Goal: Task Accomplishment & Management: Complete application form

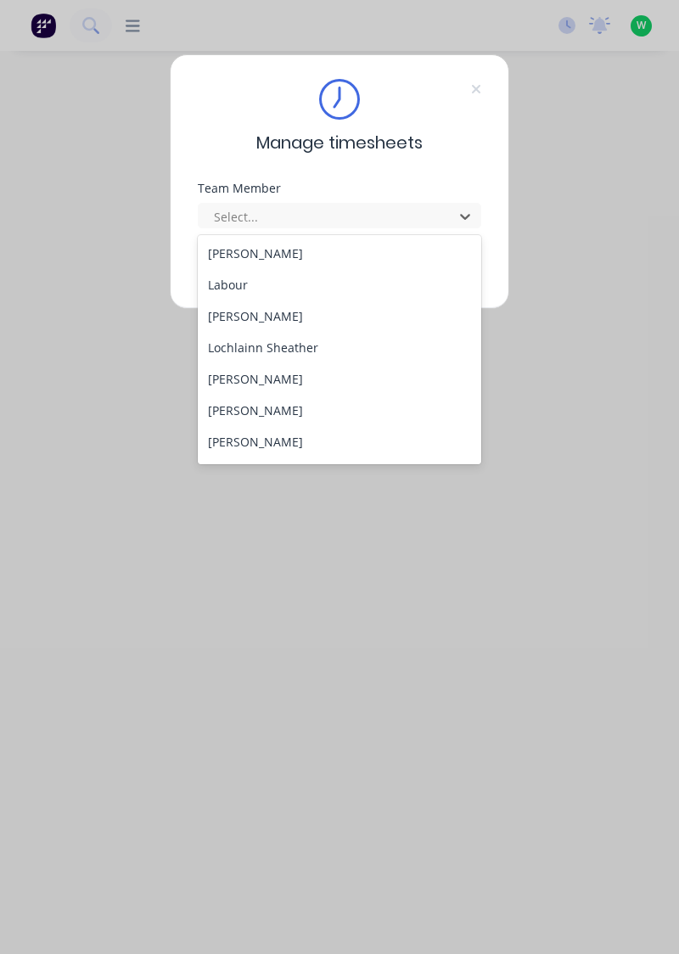
scroll to position [517, 0]
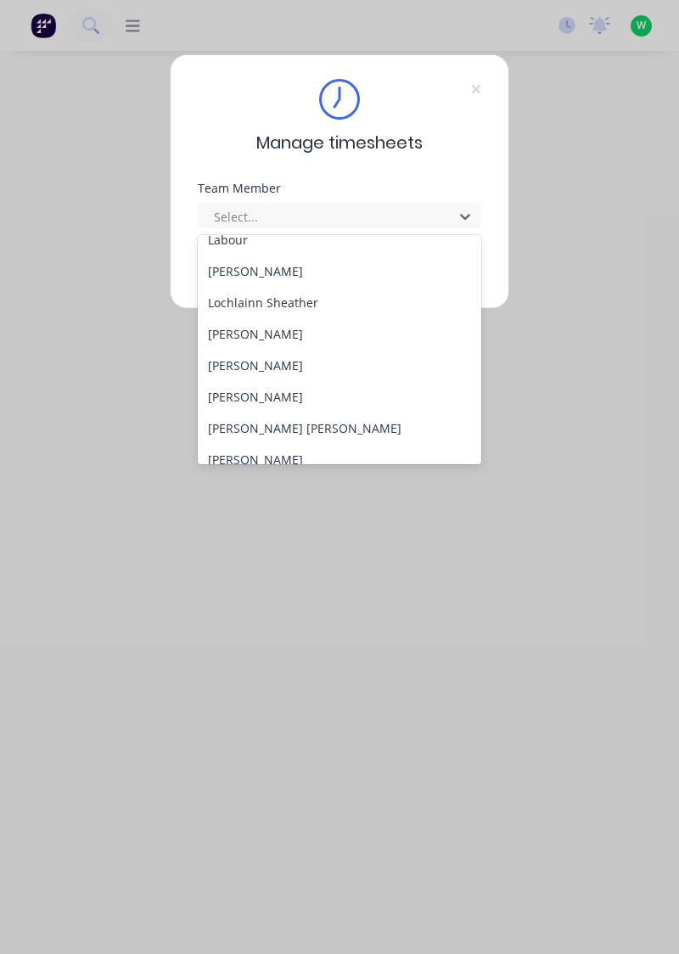
click at [292, 339] on div "[PERSON_NAME]" at bounding box center [340, 333] width 284 height 31
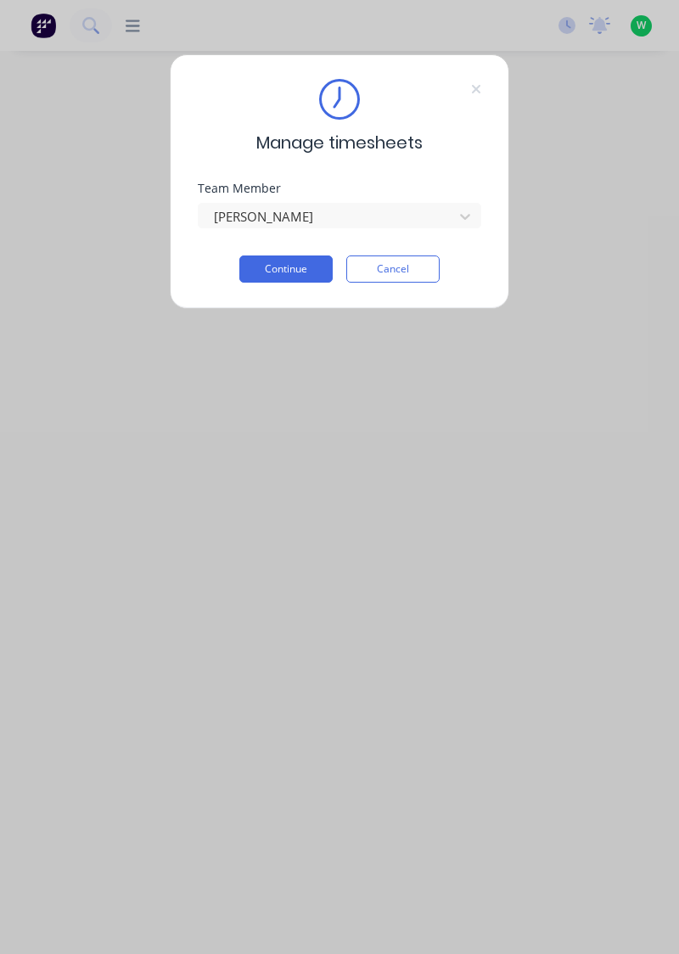
click at [307, 272] on button "Continue" at bounding box center [285, 268] width 93 height 27
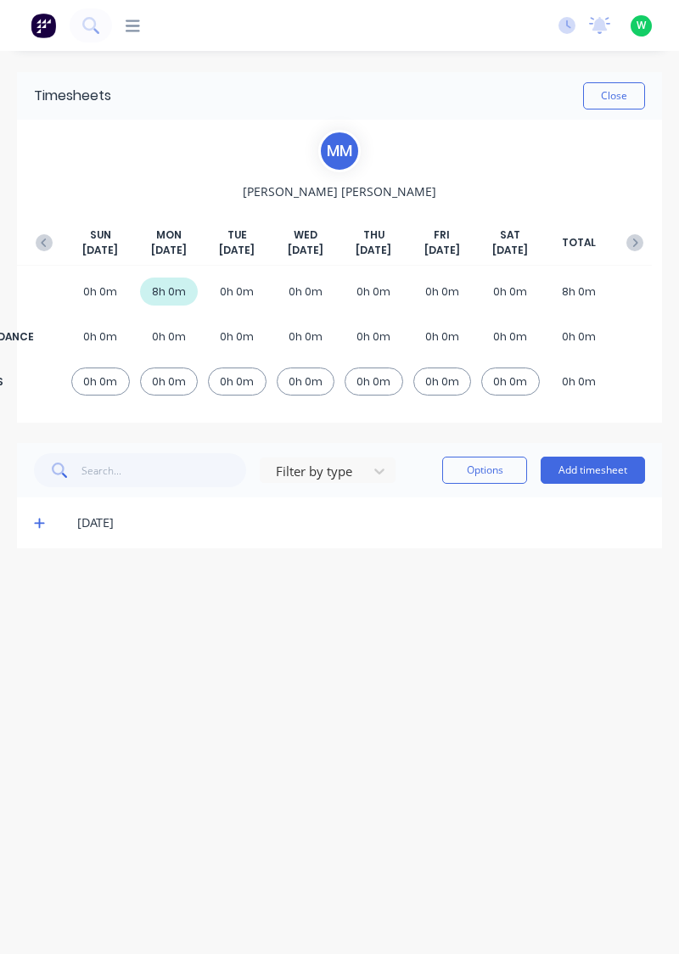
click at [614, 467] on button "Add timesheet" at bounding box center [592, 469] width 104 height 27
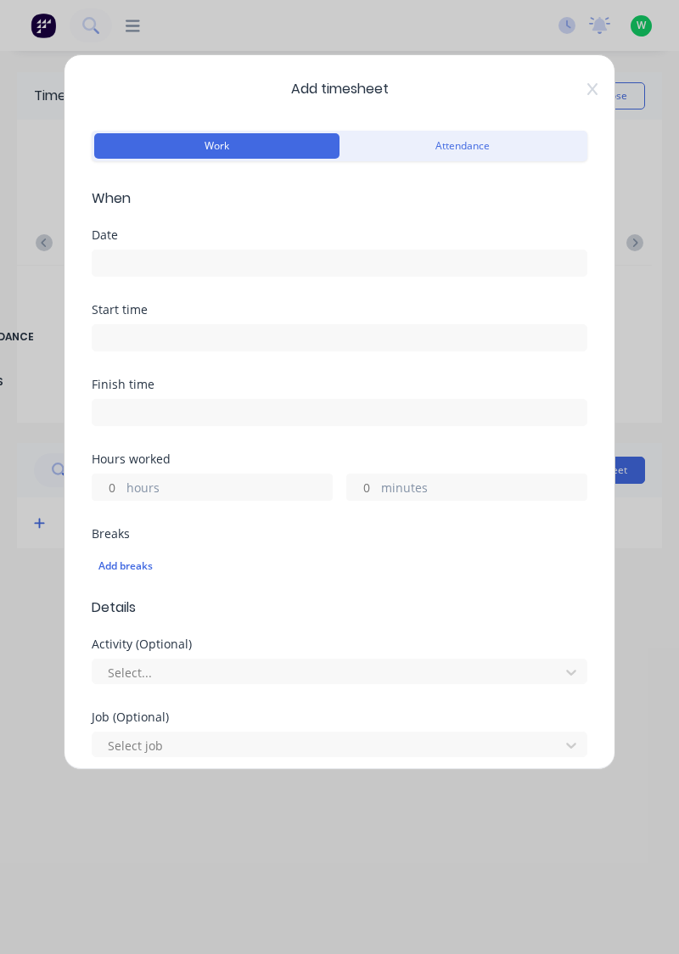
click at [142, 254] on input at bounding box center [339, 262] width 494 height 25
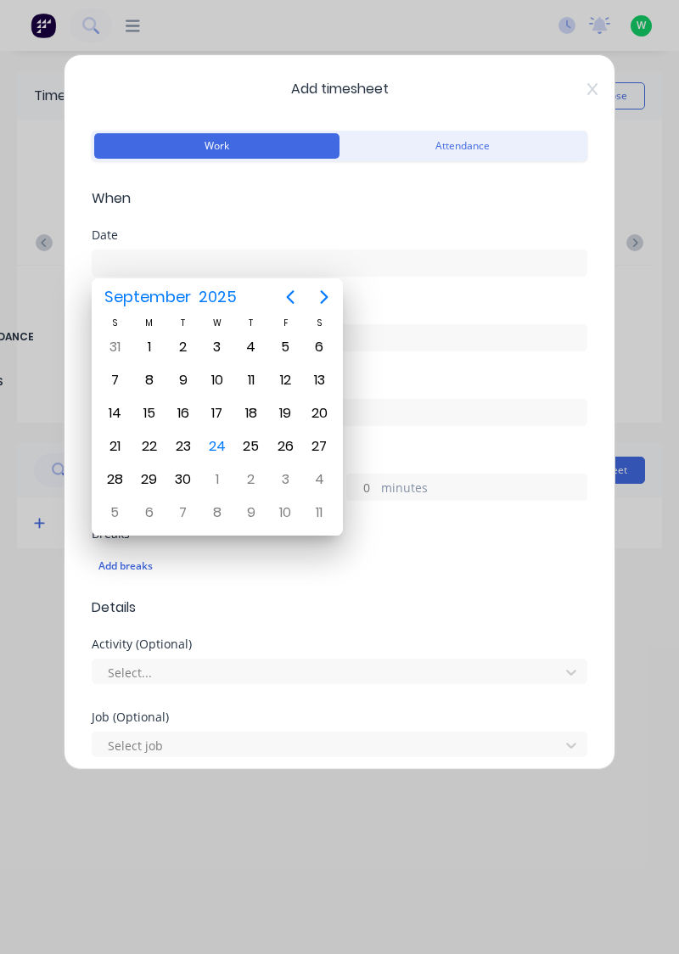
click at [193, 446] on div "23" at bounding box center [183, 445] width 25 height 25
type input "[DATE]"
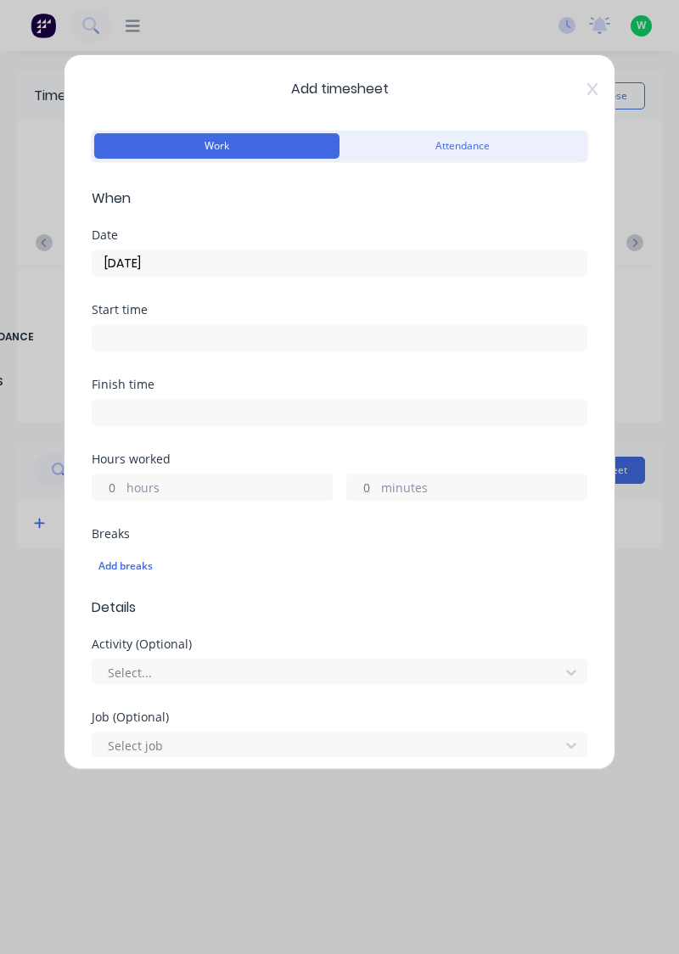
click at [146, 483] on label "hours" at bounding box center [228, 488] width 205 height 21
click at [122, 483] on input "hours" at bounding box center [107, 486] width 30 height 25
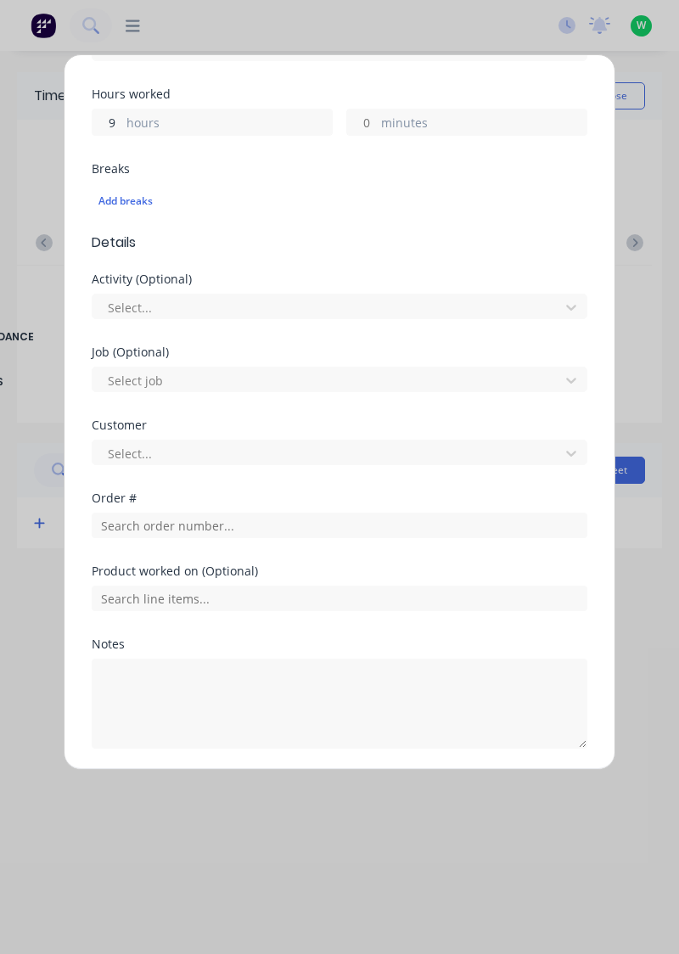
scroll to position [366, 0]
type input "9"
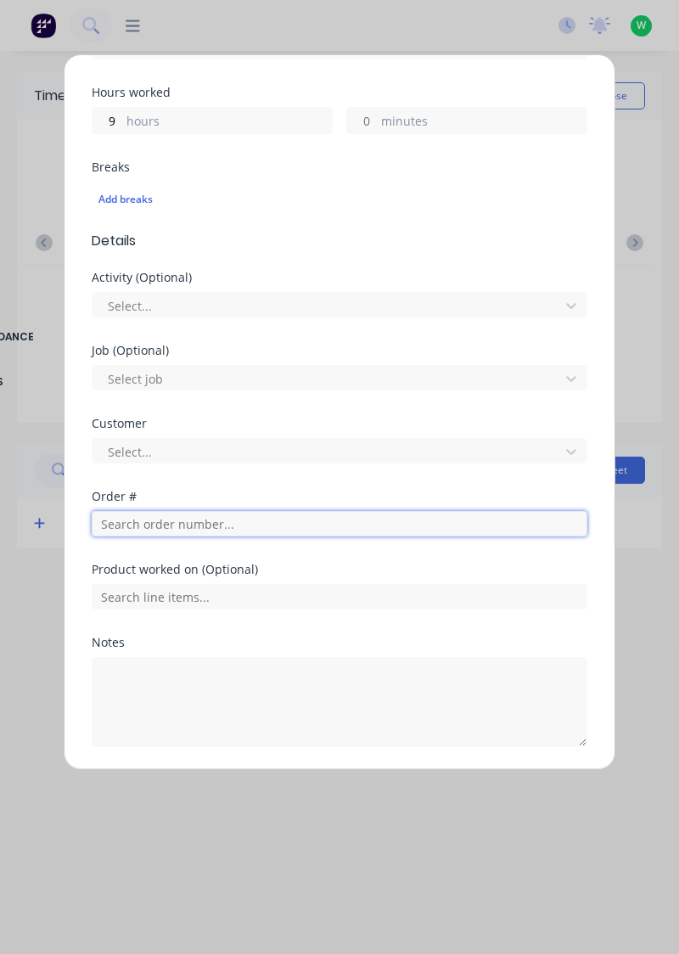
click at [127, 524] on input "text" at bounding box center [339, 523] width 495 height 25
type input "19083"
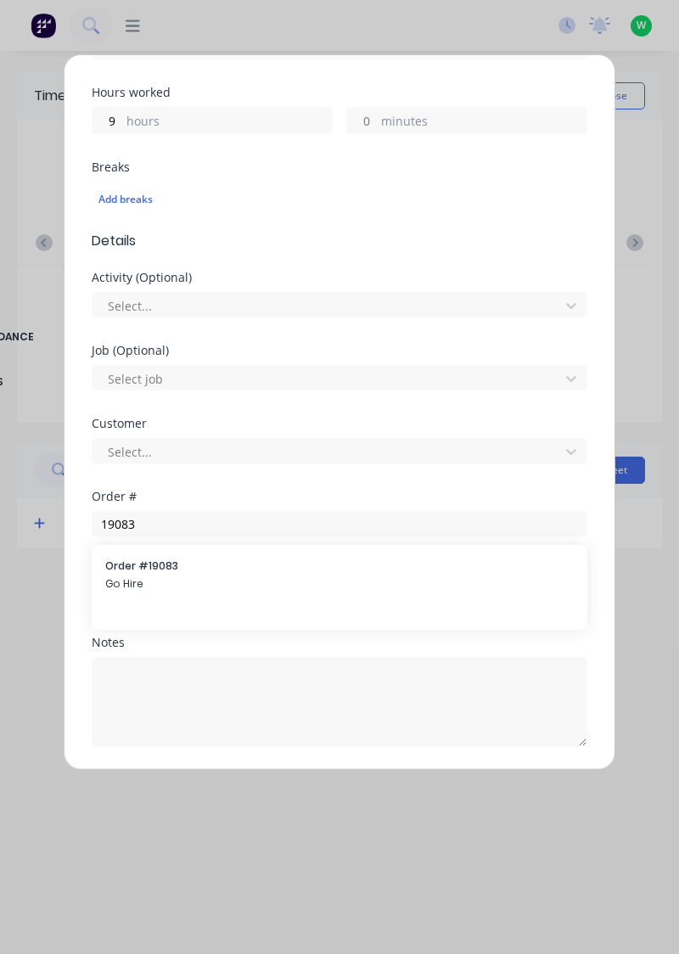
click at [137, 576] on span "Go Hire" at bounding box center [339, 583] width 468 height 15
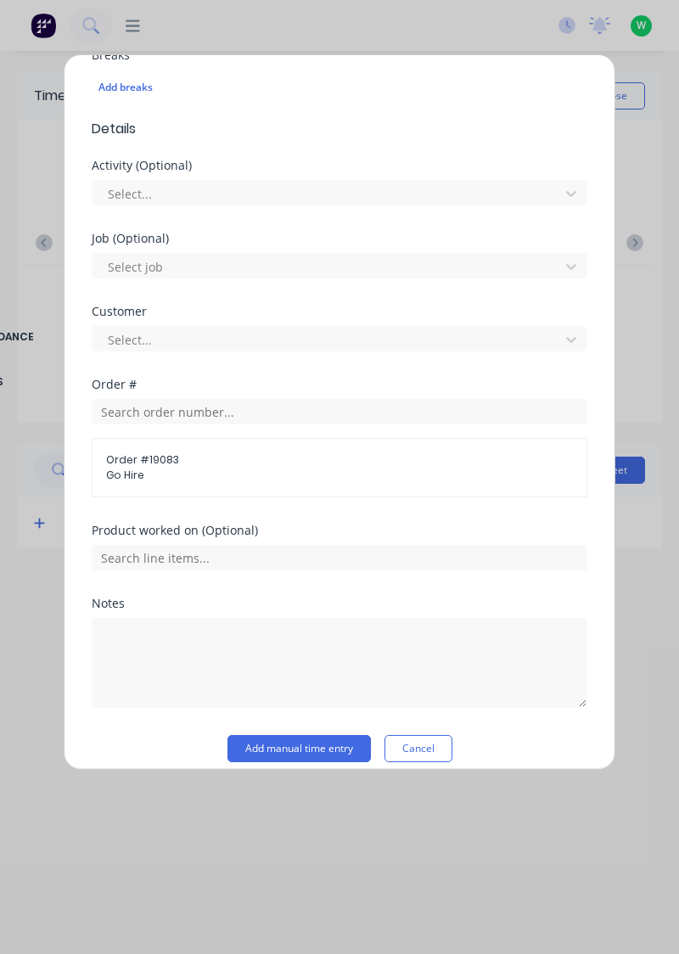
scroll to position [489, 0]
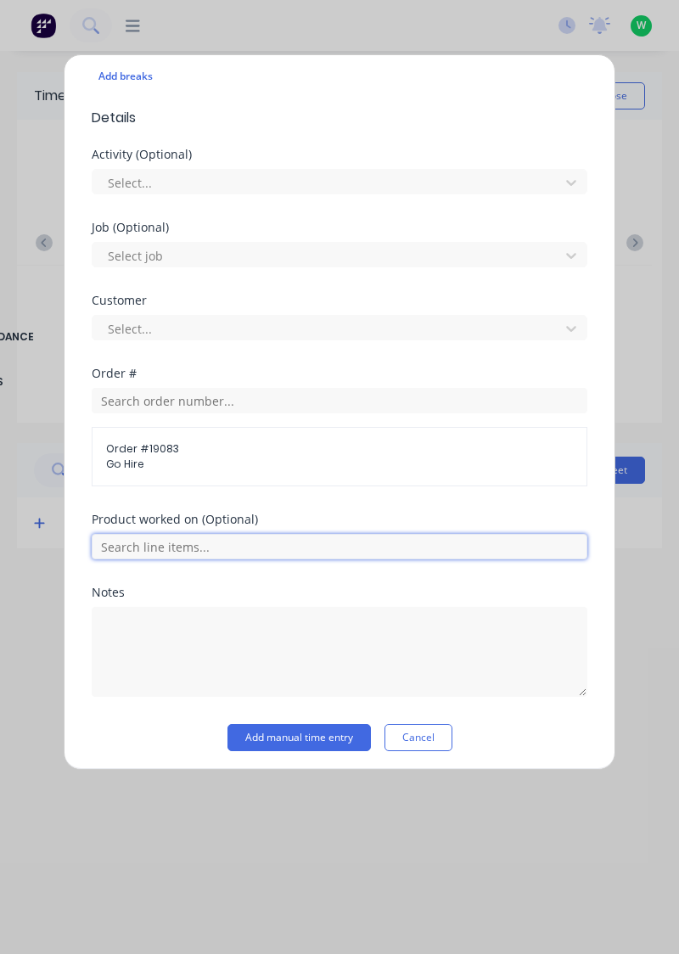
click at [210, 543] on input "text" at bounding box center [339, 546] width 495 height 25
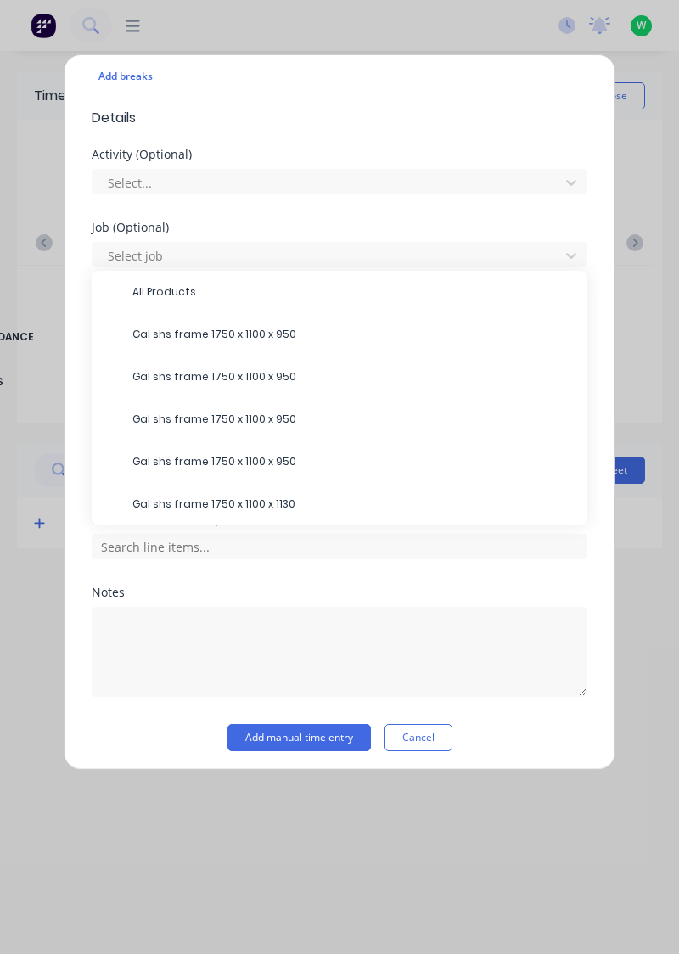
click at [267, 338] on span "Gal shs frame 1750 x 1100 x 950" at bounding box center [352, 334] width 441 height 15
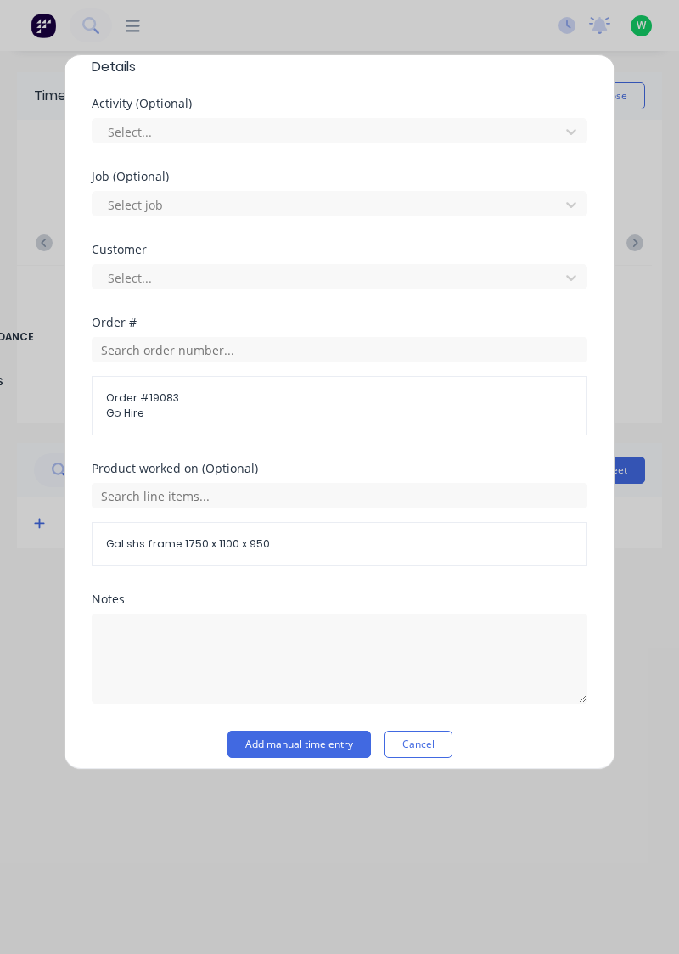
scroll to position [548, 0]
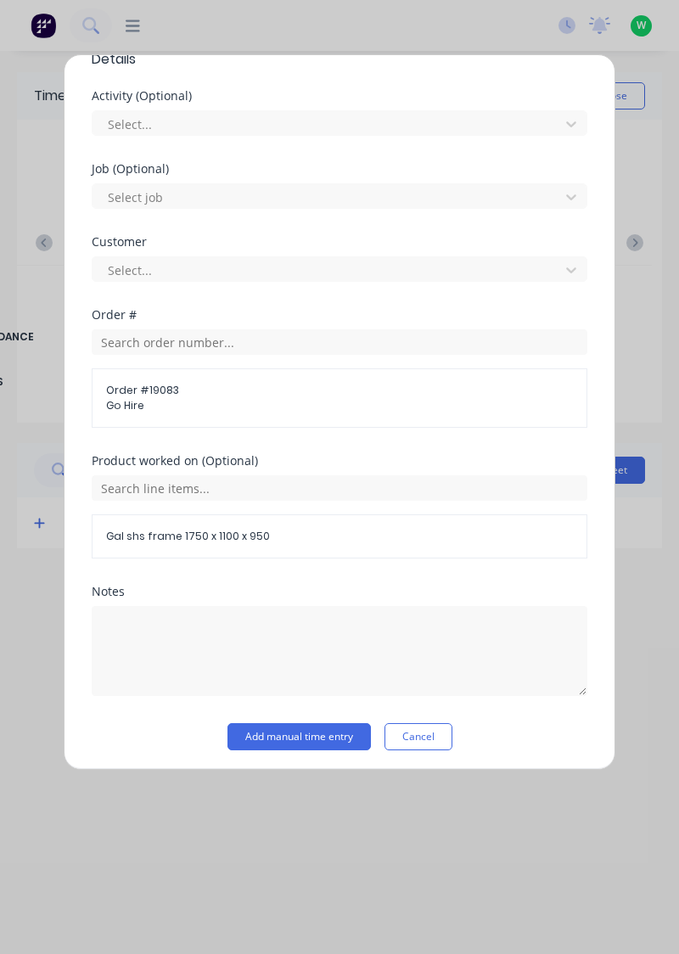
click at [333, 734] on button "Add manual time entry" at bounding box center [298, 736] width 143 height 27
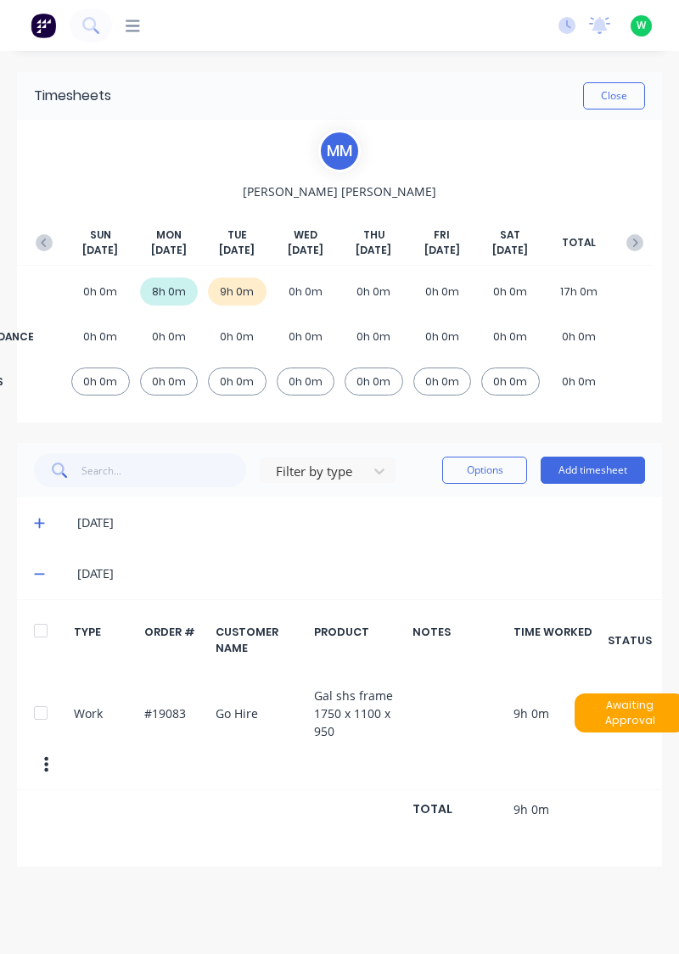
click at [34, 570] on icon at bounding box center [39, 574] width 11 height 12
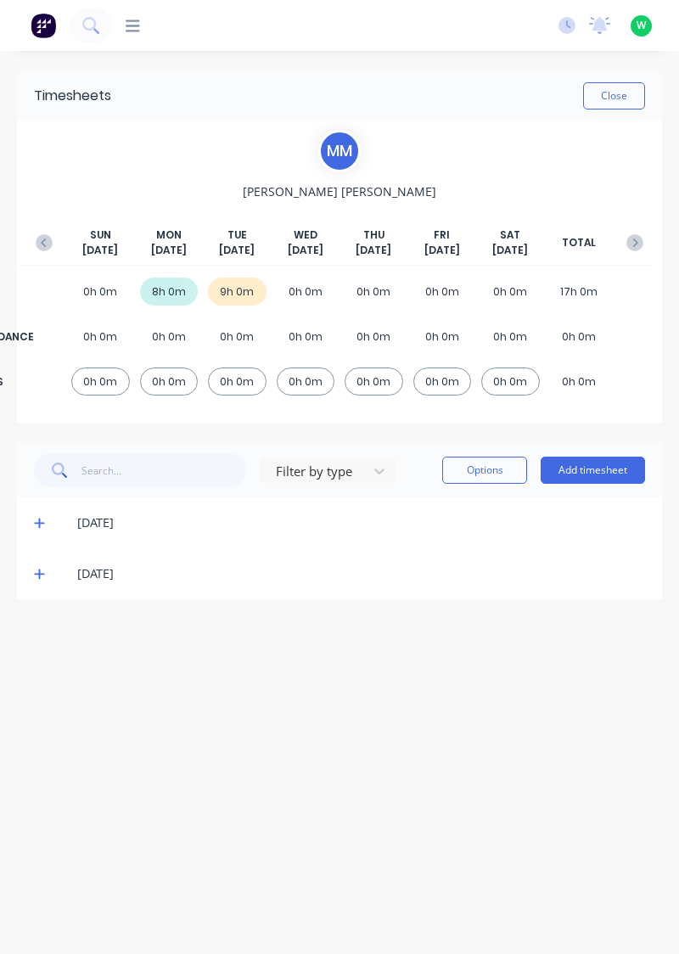
click at [39, 241] on icon "button" at bounding box center [44, 242] width 17 height 17
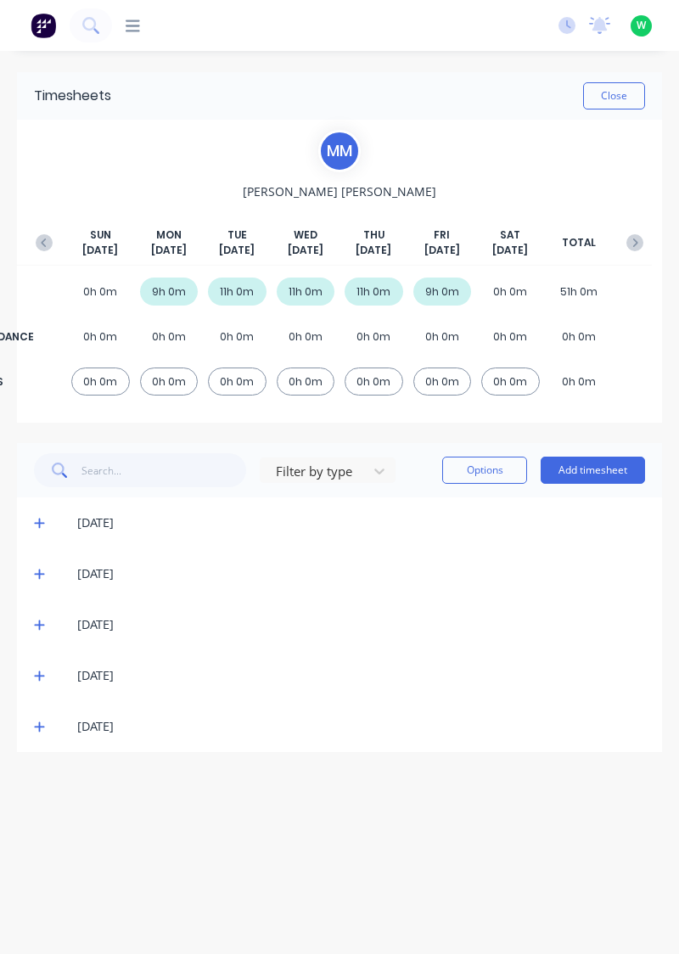
click at [645, 239] on button "button" at bounding box center [635, 242] width 34 height 31
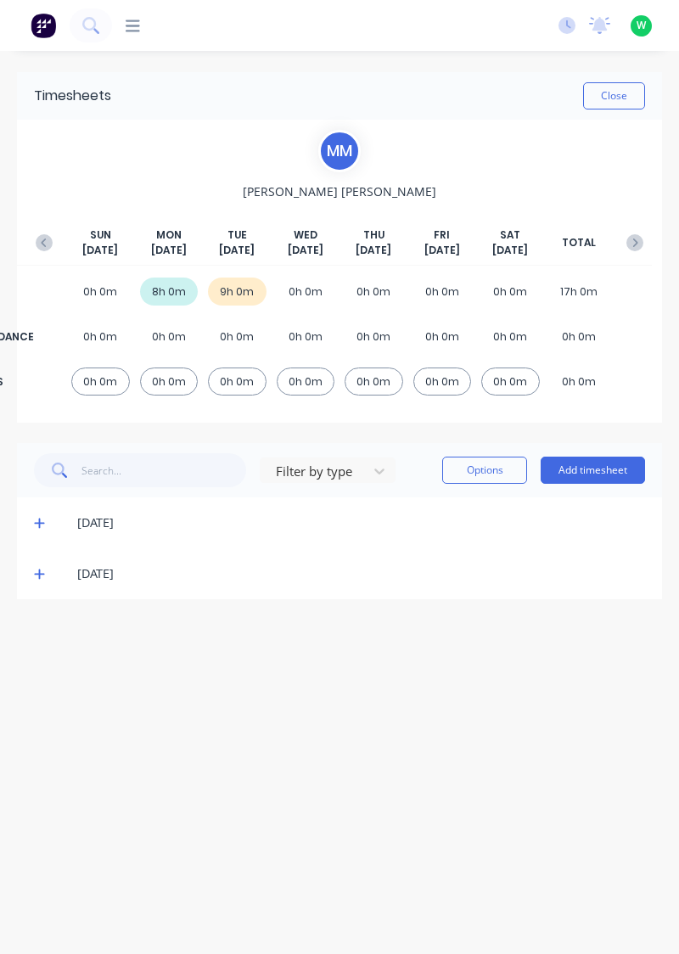
click at [626, 95] on button "Close" at bounding box center [614, 95] width 62 height 27
